Goal: Information Seeking & Learning: Learn about a topic

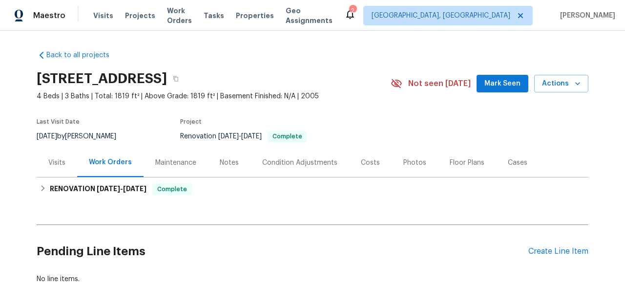
click at [51, 156] on div "Visits" at bounding box center [57, 162] width 41 height 29
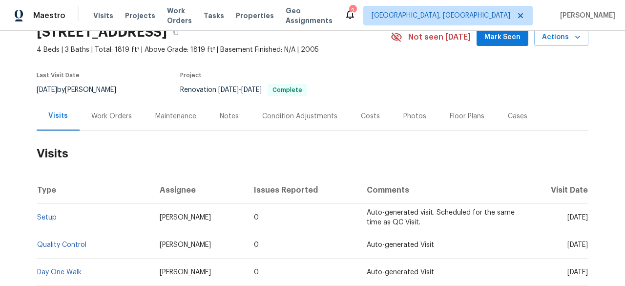
scroll to position [46, 0]
click at [106, 112] on div "Work Orders" at bounding box center [111, 117] width 41 height 10
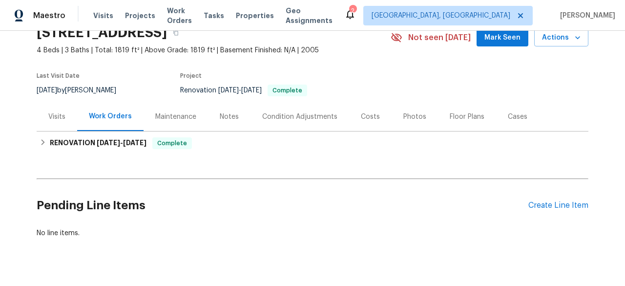
click at [155, 126] on div "Maintenance" at bounding box center [176, 116] width 64 height 29
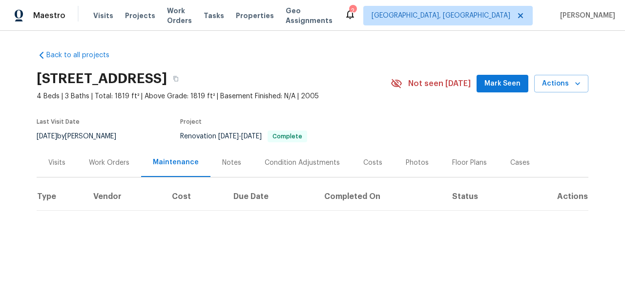
click at [224, 174] on div "Notes" at bounding box center [232, 162] width 43 height 29
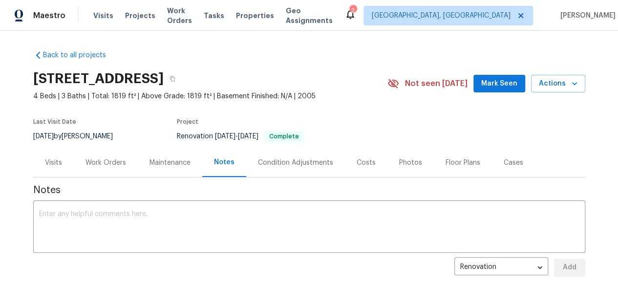
click at [279, 165] on div "Condition Adjustments" at bounding box center [295, 163] width 75 height 10
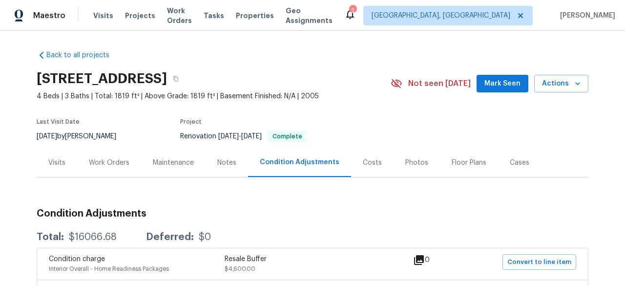
click at [368, 161] on div "Costs" at bounding box center [372, 163] width 19 height 10
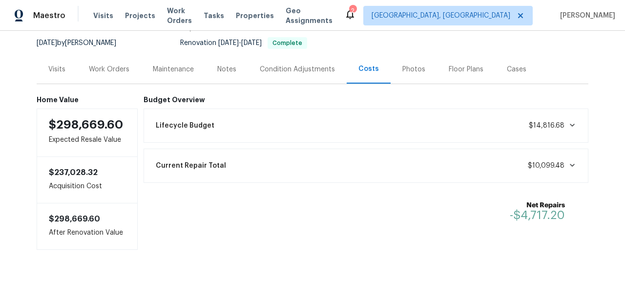
scroll to position [124, 0]
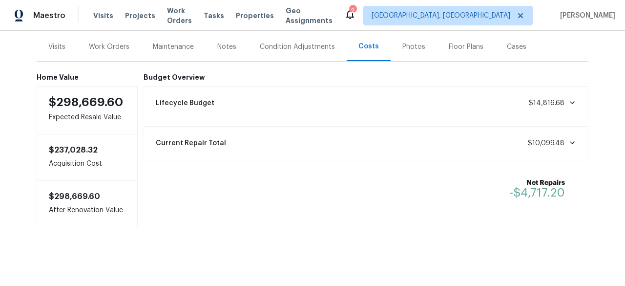
click at [564, 101] on div "Lifecycle Budget $14,816.68" at bounding box center [366, 102] width 433 height 21
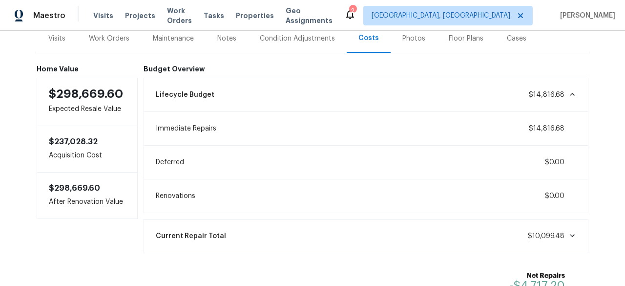
click at [563, 98] on span "$14,816.68" at bounding box center [552, 95] width 47 height 10
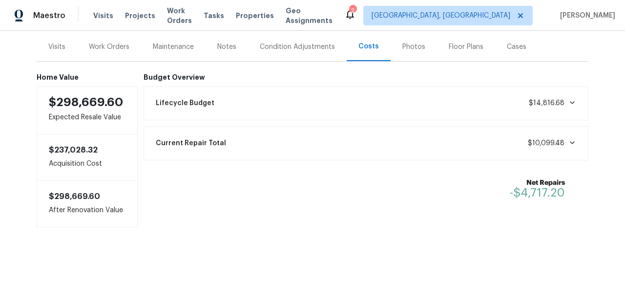
click at [559, 138] on span "$10,099.48" at bounding box center [552, 143] width 48 height 10
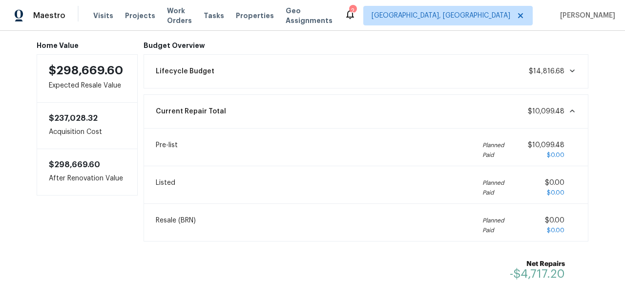
scroll to position [147, 0]
click at [558, 104] on div "Current Repair Total $10,099.48" at bounding box center [366, 111] width 433 height 21
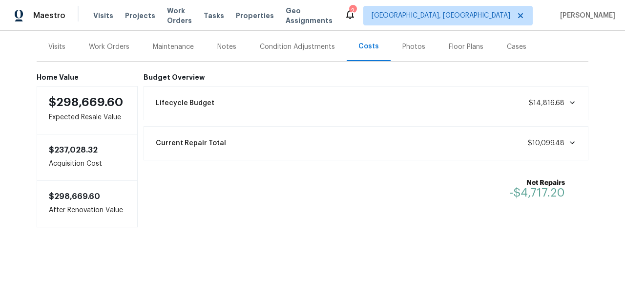
scroll to position [0, 0]
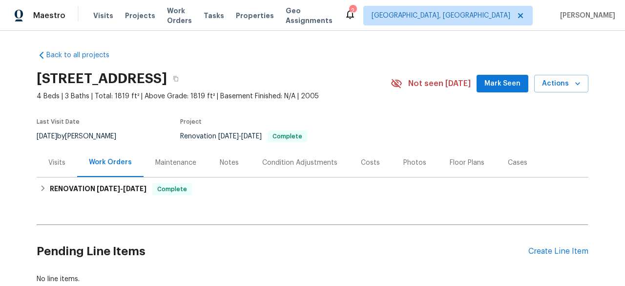
click at [361, 160] on div "Costs" at bounding box center [370, 163] width 19 height 10
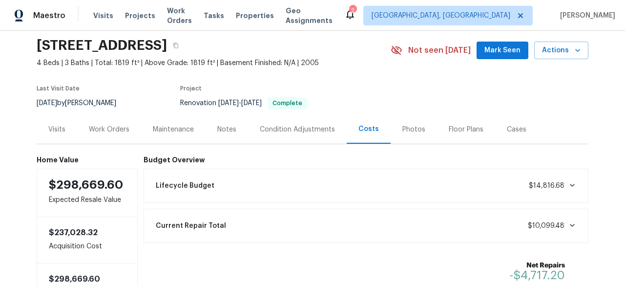
scroll to position [36, 0]
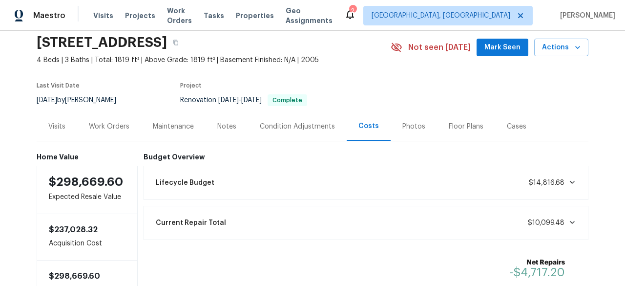
click at [404, 123] on div "Photos" at bounding box center [414, 127] width 23 height 10
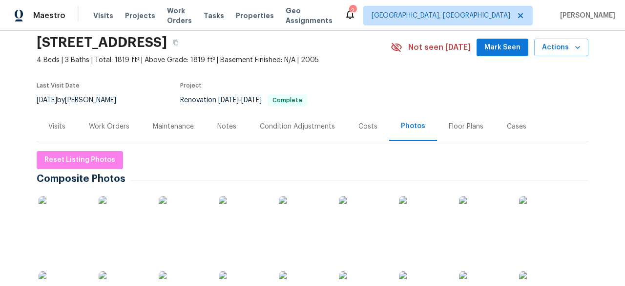
click at [453, 127] on div "Floor Plans" at bounding box center [466, 127] width 35 height 10
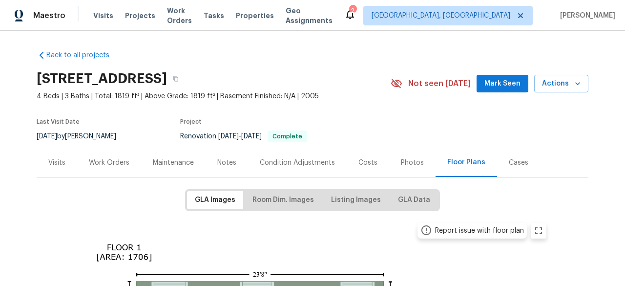
click at [509, 164] on div "Cases" at bounding box center [519, 163] width 20 height 10
